Goal: Find specific page/section: Find specific page/section

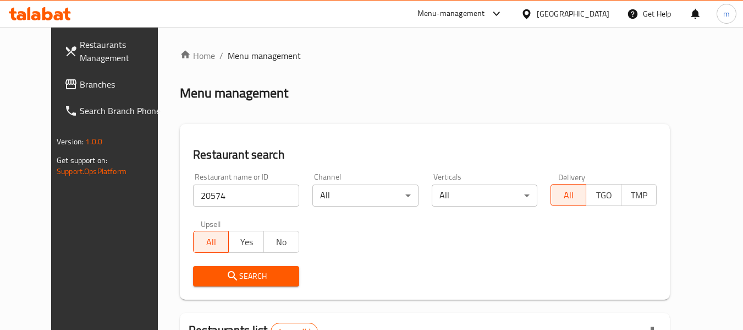
scroll to position [147, 0]
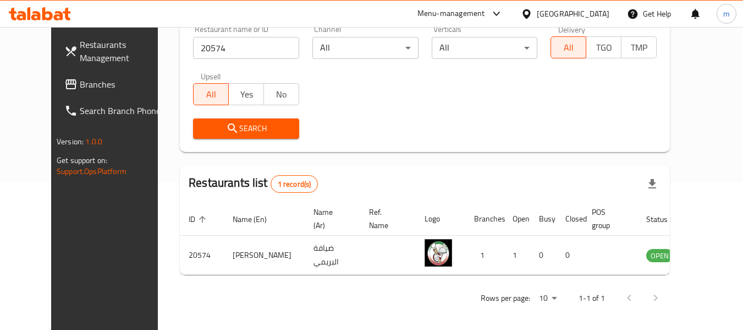
click at [80, 83] on span "Branches" at bounding box center [123, 84] width 87 height 13
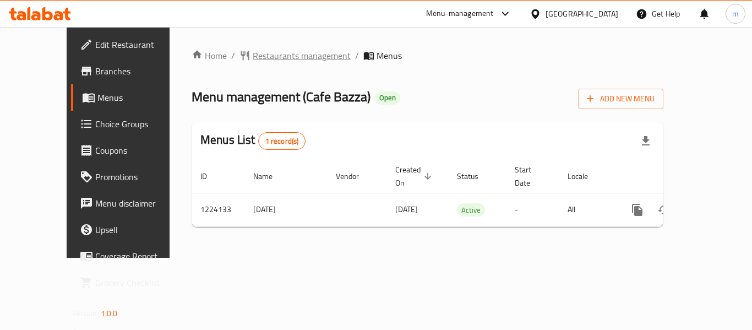
click at [253, 54] on span "Restaurants management" at bounding box center [302, 55] width 98 height 13
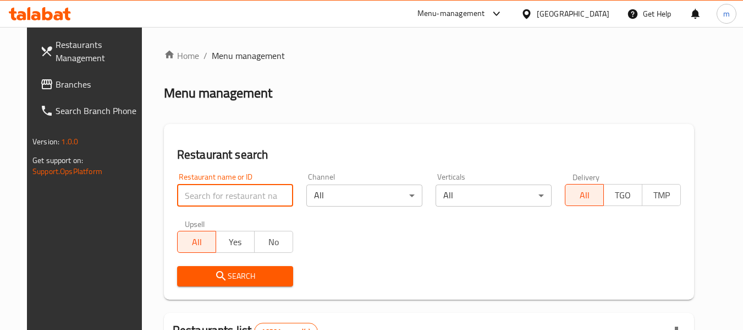
click at [222, 200] on input "search" at bounding box center [235, 195] width 116 height 22
paste input "674787"
type input "674787"
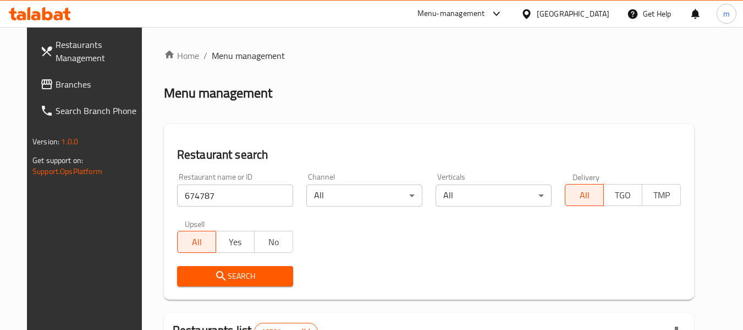
click at [242, 267] on button "Search" at bounding box center [235, 276] width 116 height 20
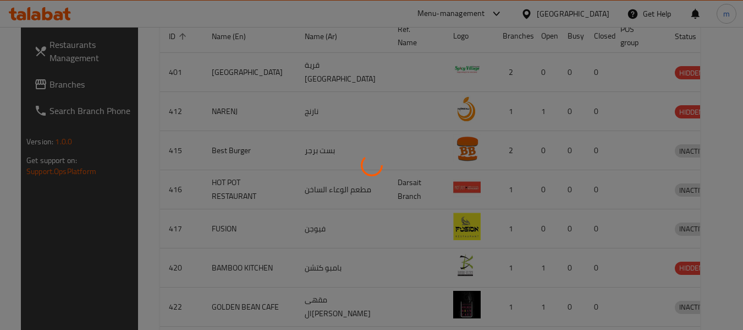
scroll to position [152, 0]
